Goal: Task Accomplishment & Management: Manage account settings

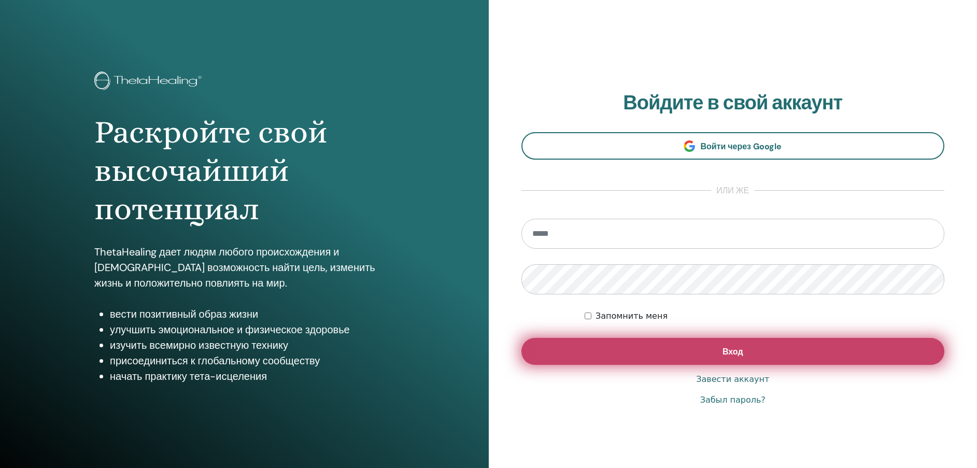
type input "**********"
click at [736, 351] on span "Вход" at bounding box center [732, 351] width 21 height 11
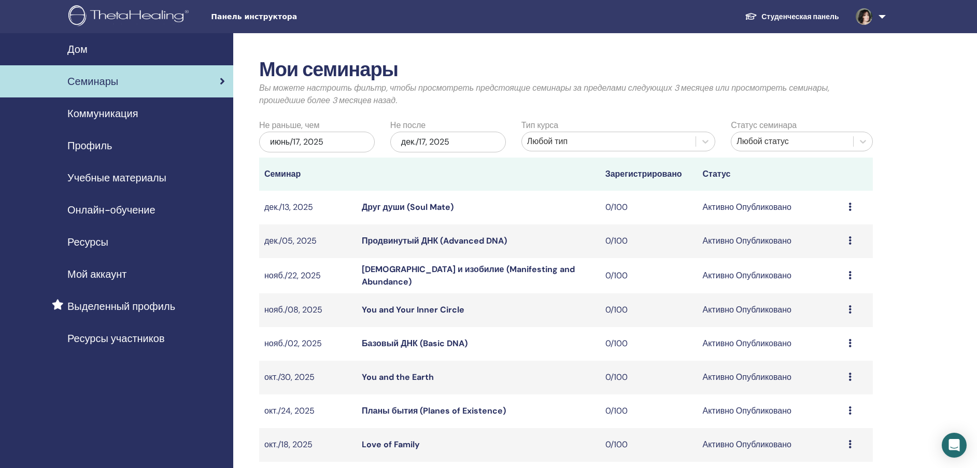
click at [884, 16] on link at bounding box center [868, 16] width 42 height 33
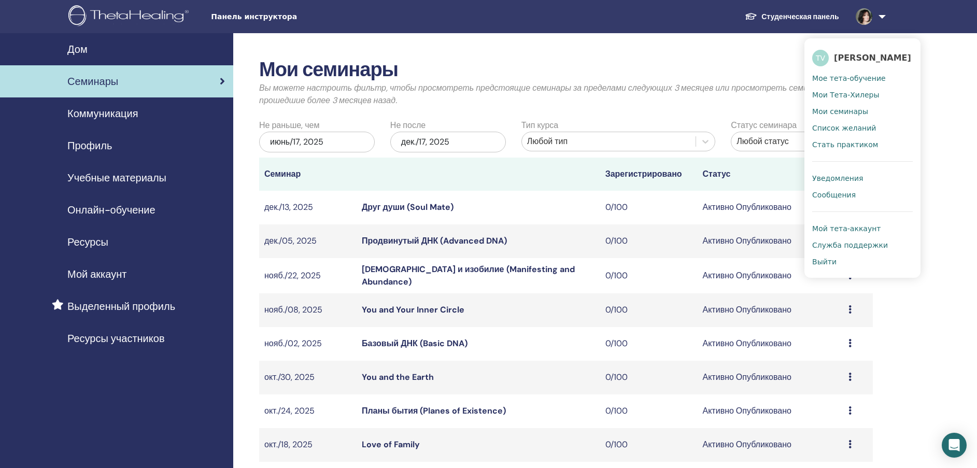
click at [228, 20] on span "Панель инструктора" at bounding box center [288, 16] width 155 height 11
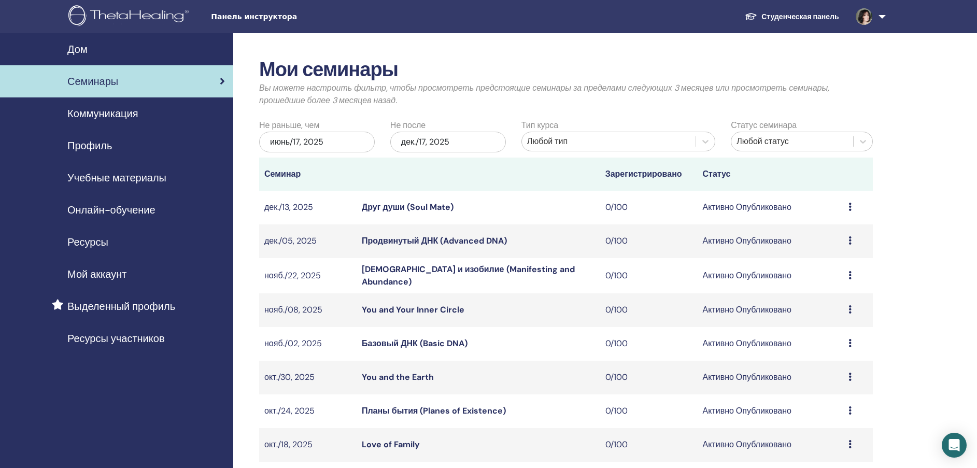
click at [884, 15] on link at bounding box center [868, 16] width 42 height 33
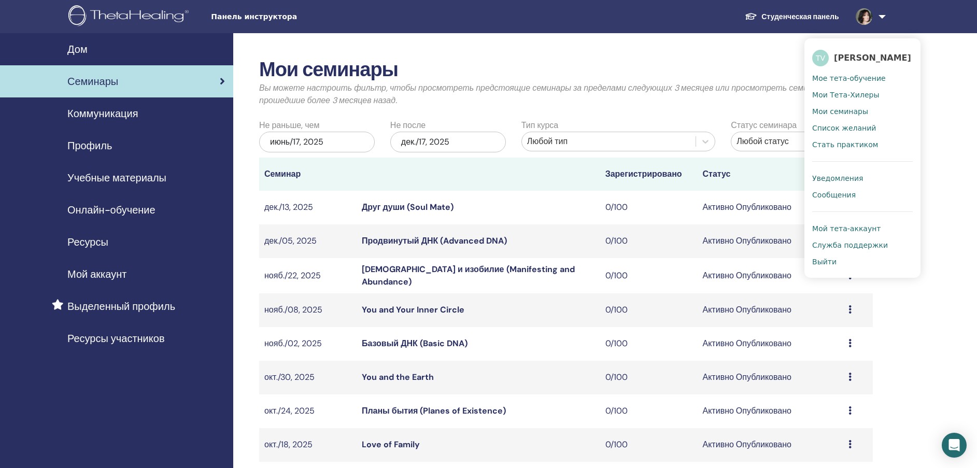
click at [98, 143] on span "Профиль" at bounding box center [89, 146] width 45 height 16
